Goal: Task Accomplishment & Management: Manage account settings

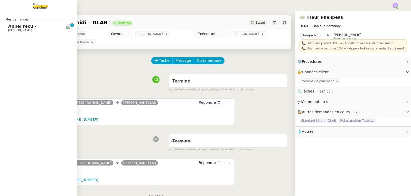
click at [8, 29] on link "Appel reçu - [PERSON_NAME] 0 1 2 3 4 5 6 7 8 9" at bounding box center [38, 28] width 77 height 12
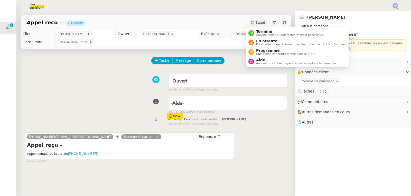
click at [252, 24] on div "Statut" at bounding box center [257, 23] width 18 height 6
click at [258, 32] on span "Terminé" at bounding box center [290, 32] width 68 height 4
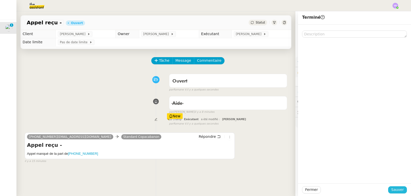
click at [394, 189] on span "Sauver" at bounding box center [397, 190] width 13 height 6
